Goal: Task Accomplishment & Management: Complete application form

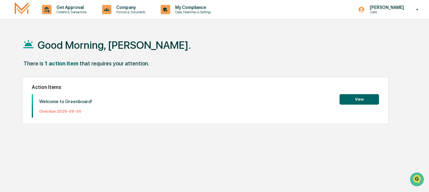
click at [370, 98] on button "View" at bounding box center [359, 99] width 39 height 10
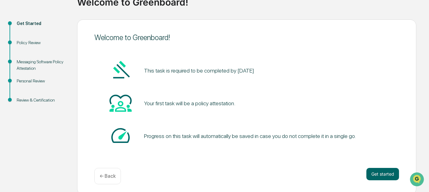
scroll to position [58, 0]
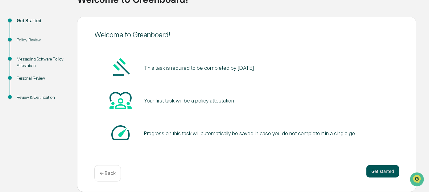
click at [382, 166] on button "Get started" at bounding box center [382, 171] width 33 height 12
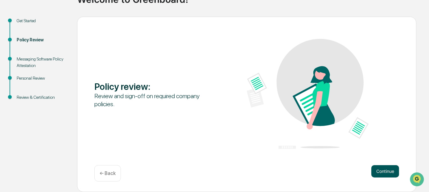
click at [382, 166] on button "Continue" at bounding box center [385, 171] width 28 height 12
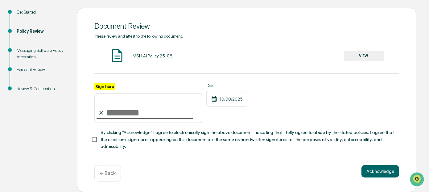
scroll to position [77, 0]
click at [358, 51] on button "VIEW" at bounding box center [364, 56] width 40 height 10
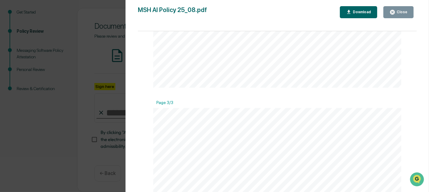
scroll to position [0, 0]
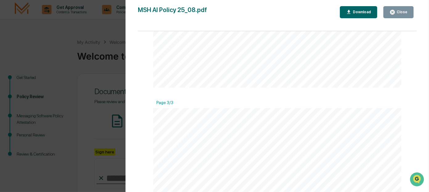
click at [358, 11] on div "Download" at bounding box center [361, 12] width 19 height 4
click at [399, 8] on button "Close" at bounding box center [398, 12] width 30 height 12
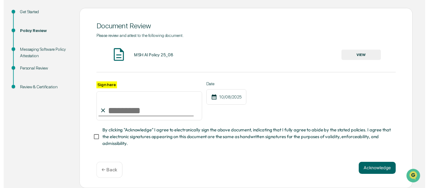
scroll to position [77, 0]
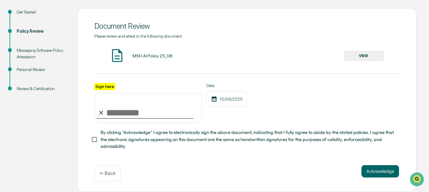
click at [103, 109] on icon at bounding box center [101, 112] width 7 height 7
click at [110, 101] on input "Sign here" at bounding box center [148, 108] width 108 height 30
type input "*"
type input "**********"
click at [257, 113] on div "**********" at bounding box center [246, 103] width 305 height 40
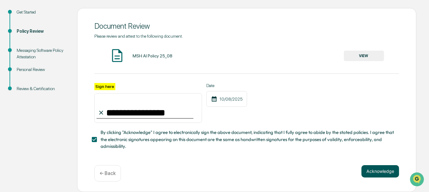
click at [377, 168] on button "Acknowledge" at bounding box center [380, 171] width 38 height 12
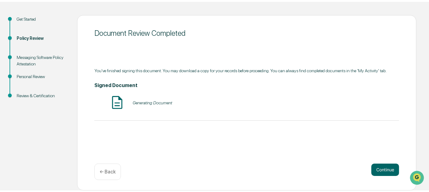
scroll to position [58, 0]
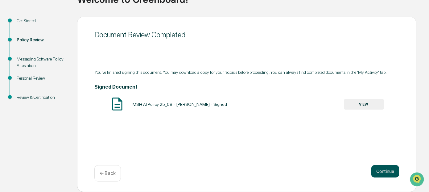
click at [382, 165] on button "Continue" at bounding box center [385, 171] width 28 height 12
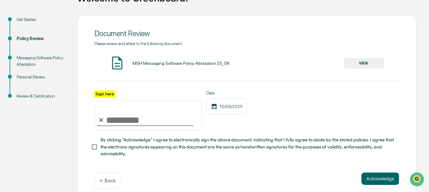
click at [123, 126] on input "Sign here" at bounding box center [148, 116] width 108 height 30
type input "**********"
click at [384, 185] on button "Acknowledge" at bounding box center [380, 178] width 38 height 12
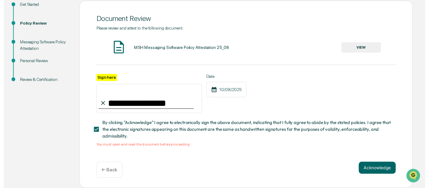
scroll to position [85, 0]
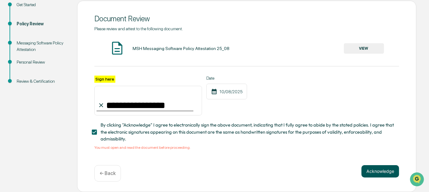
click at [377, 166] on button "Acknowledge" at bounding box center [380, 171] width 38 height 12
click at [363, 43] on button "VIEW" at bounding box center [364, 48] width 40 height 10
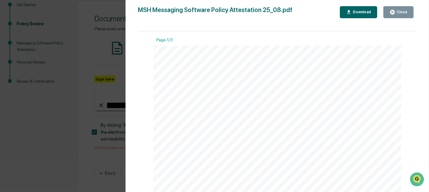
click at [393, 13] on icon "button" at bounding box center [393, 12] width 6 height 6
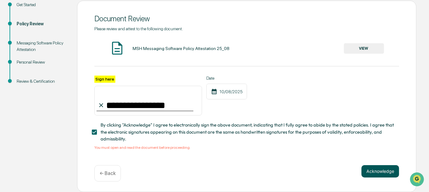
click at [374, 170] on button "Acknowledge" at bounding box center [380, 171] width 38 height 12
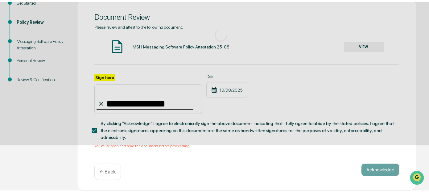
scroll to position [58, 0]
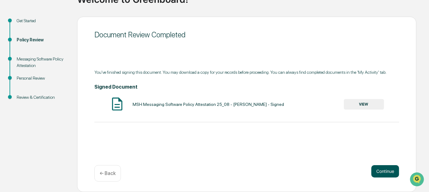
click at [379, 166] on button "Continue" at bounding box center [385, 171] width 28 height 12
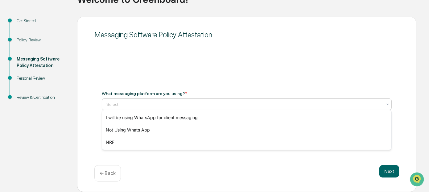
click at [183, 102] on div at bounding box center [244, 104] width 276 height 6
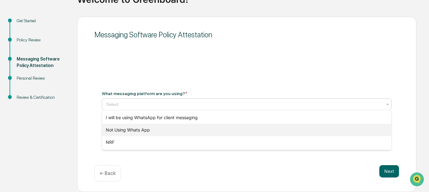
click at [144, 130] on div "Not Using Whats App" at bounding box center [247, 130] width 290 height 12
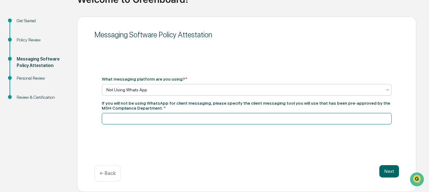
click at [141, 118] on input at bounding box center [247, 118] width 290 height 11
type input "*********"
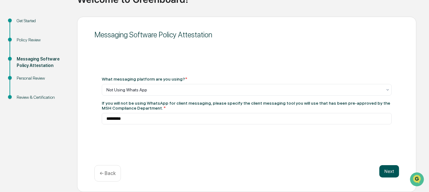
click at [391, 166] on button "Next" at bounding box center [389, 171] width 20 height 12
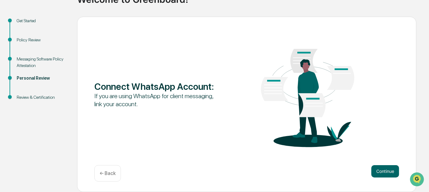
scroll to position [61, 0]
click at [387, 167] on button "Continue" at bounding box center [385, 171] width 28 height 12
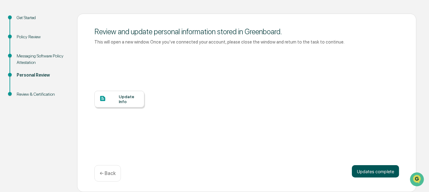
click at [377, 171] on button "Updates complete" at bounding box center [375, 171] width 47 height 12
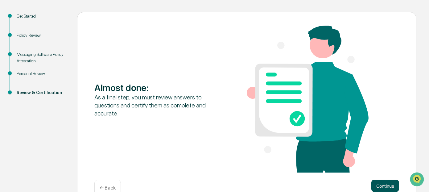
click at [387, 184] on button "Continue" at bounding box center [385, 185] width 28 height 12
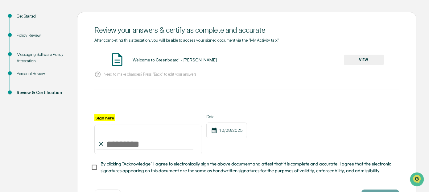
click at [114, 146] on input "Sign here" at bounding box center [148, 140] width 108 height 30
type input "**********"
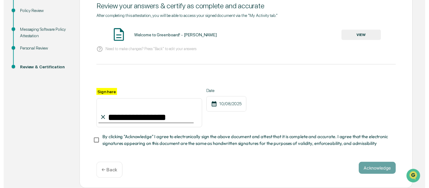
scroll to position [108, 0]
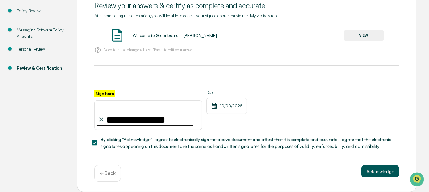
click at [383, 169] on button "Acknowledge" at bounding box center [380, 171] width 38 height 12
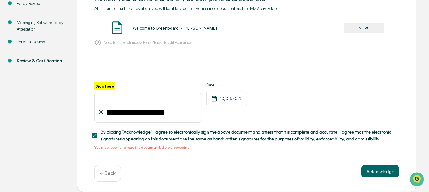
click at [359, 23] on button "VIEW" at bounding box center [364, 28] width 40 height 10
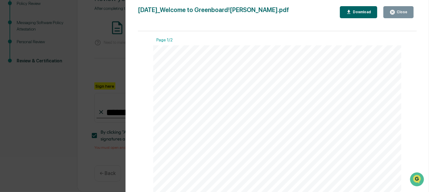
click at [399, 11] on div "Close" at bounding box center [401, 12] width 12 height 4
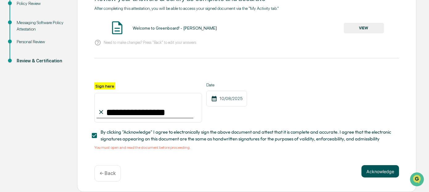
click at [373, 176] on button "Acknowledge" at bounding box center [380, 171] width 38 height 12
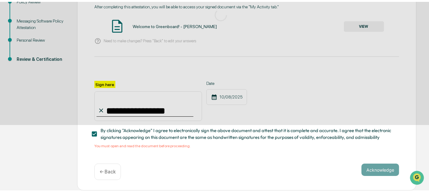
scroll to position [58, 0]
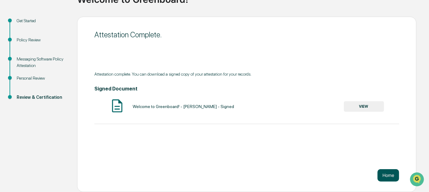
click at [385, 176] on button "Home" at bounding box center [388, 175] width 22 height 12
